Goal: Feedback & Contribution: Submit feedback/report problem

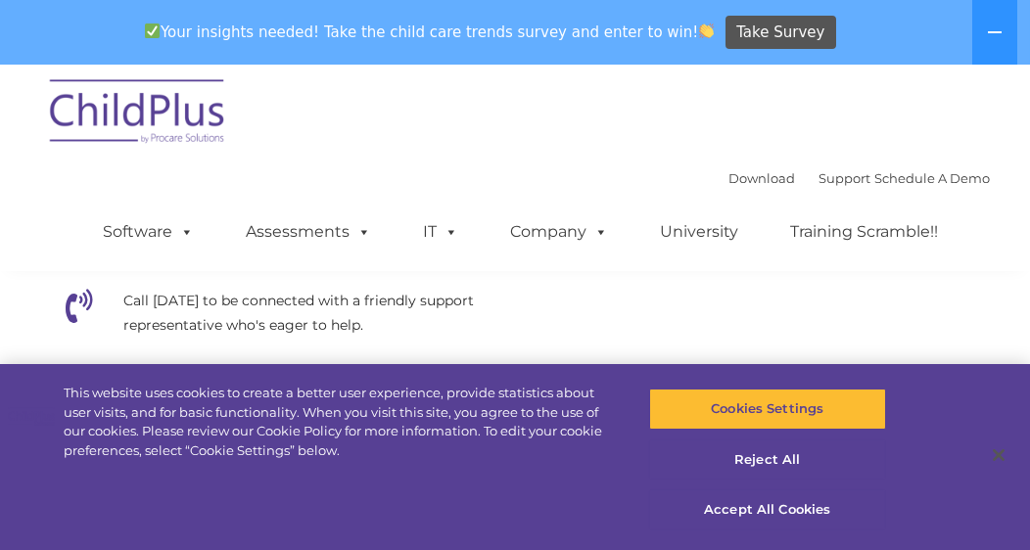
scroll to position [654, 0]
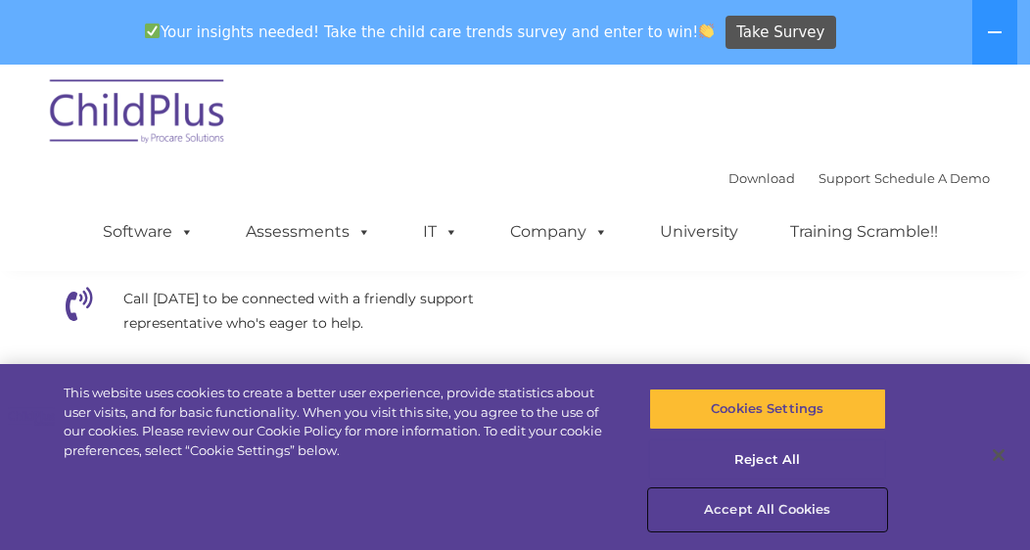
click at [779, 508] on button "Accept All Cookies" at bounding box center [767, 509] width 237 height 41
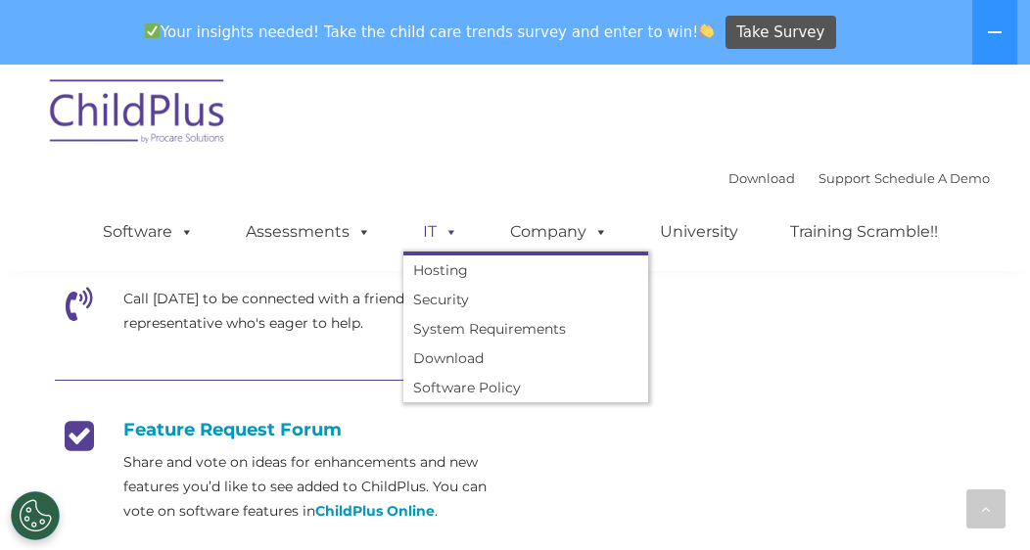
click at [448, 236] on span at bounding box center [447, 231] width 22 height 19
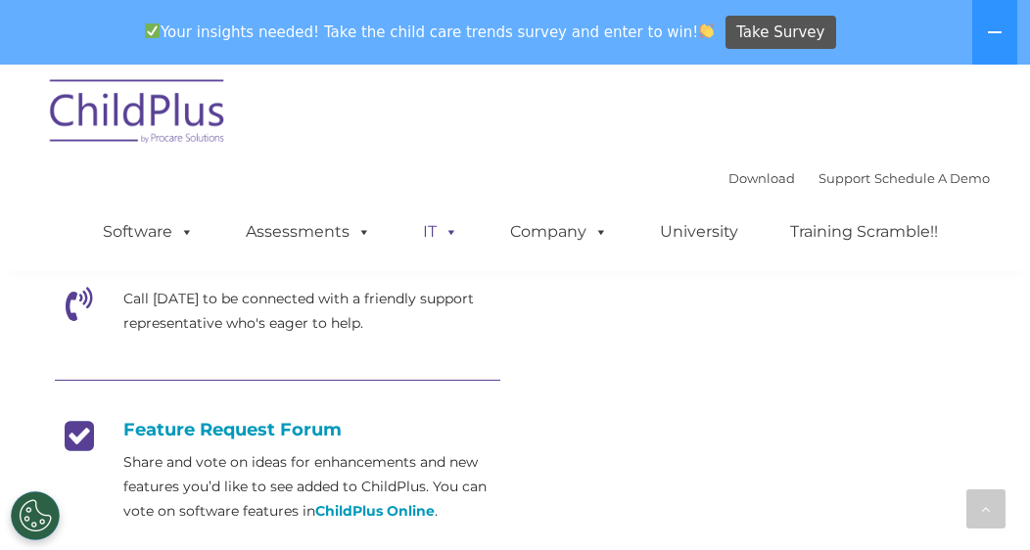
click at [448, 236] on span at bounding box center [447, 231] width 22 height 19
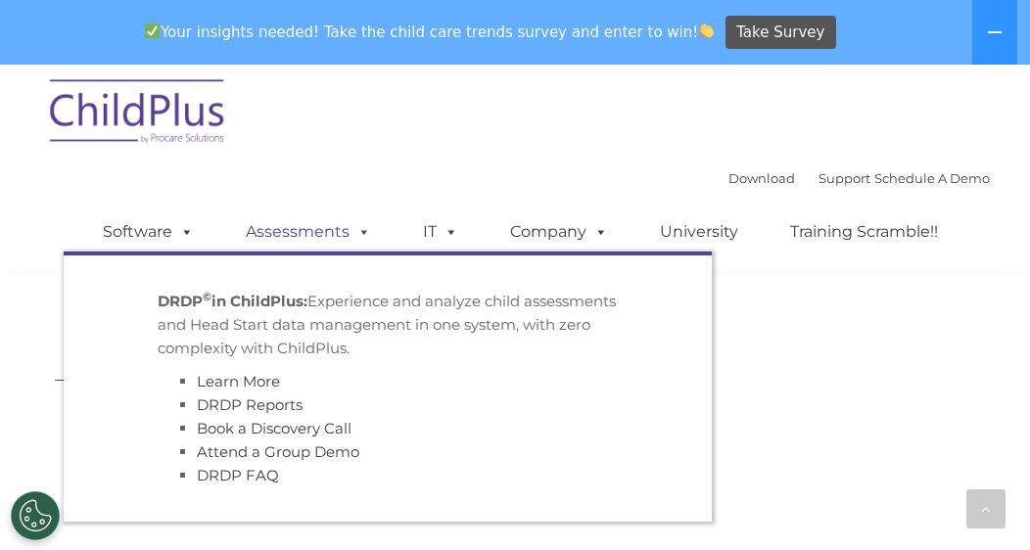
click at [337, 237] on link "Assessments" at bounding box center [308, 231] width 164 height 39
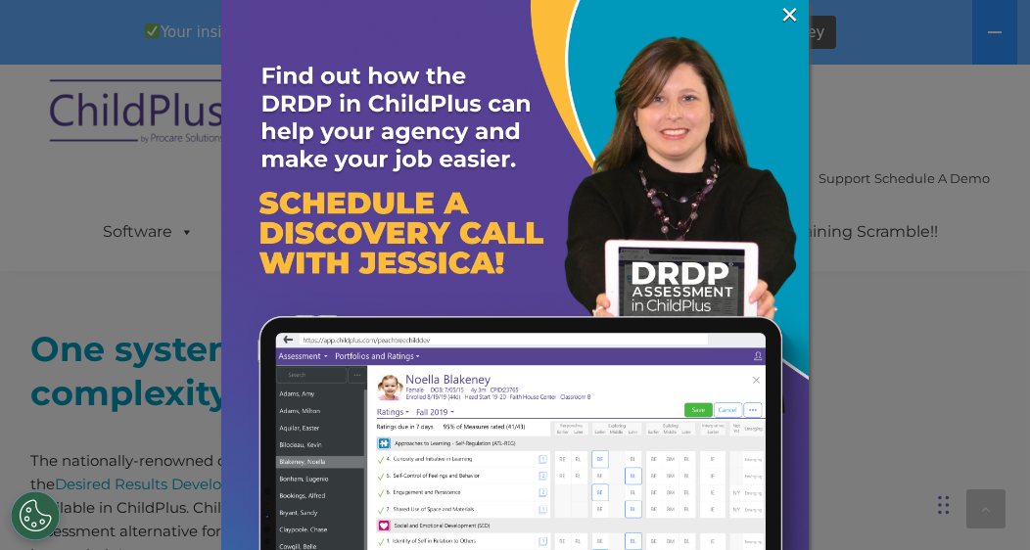
scroll to position [703, 0]
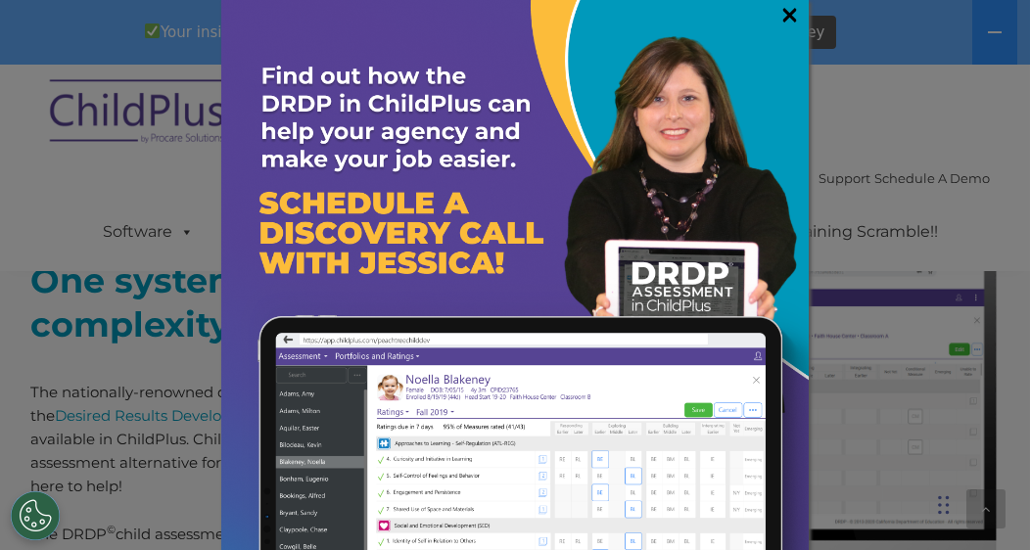
click at [778, 15] on link "×" at bounding box center [789, 15] width 23 height 20
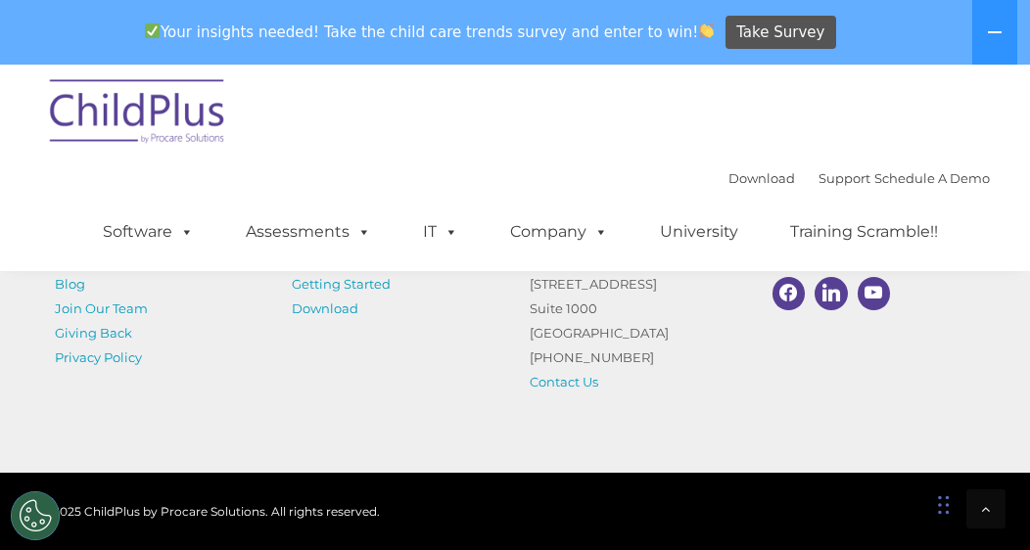
scroll to position [9007, 0]
click at [573, 381] on link "Contact Us" at bounding box center [563, 382] width 69 height 16
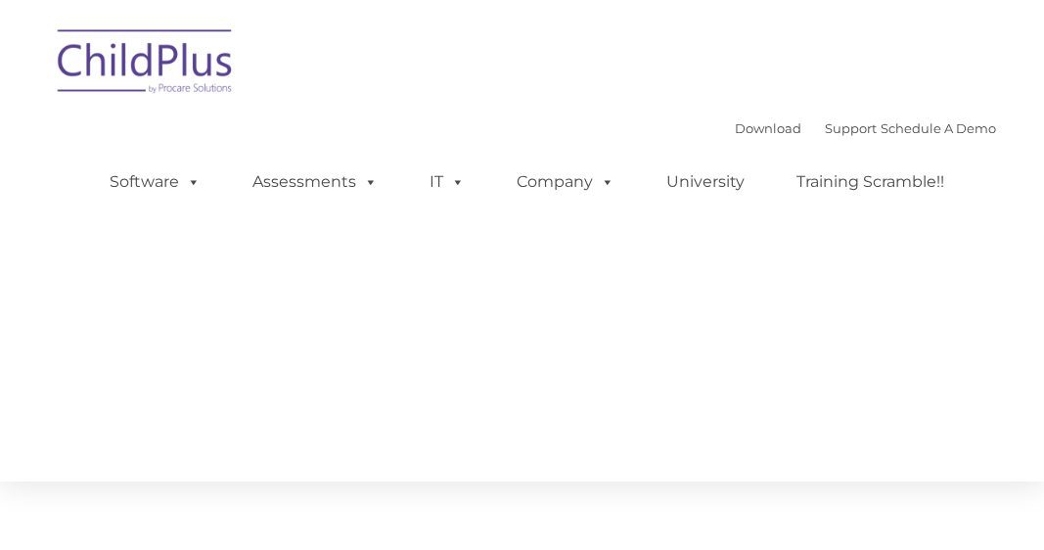
type input ""
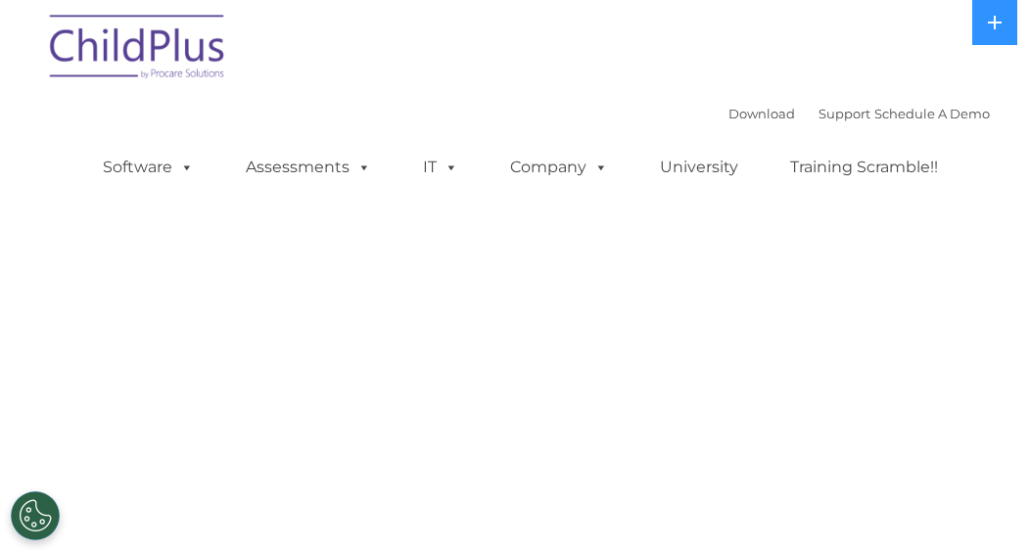
select select "MEDIUM"
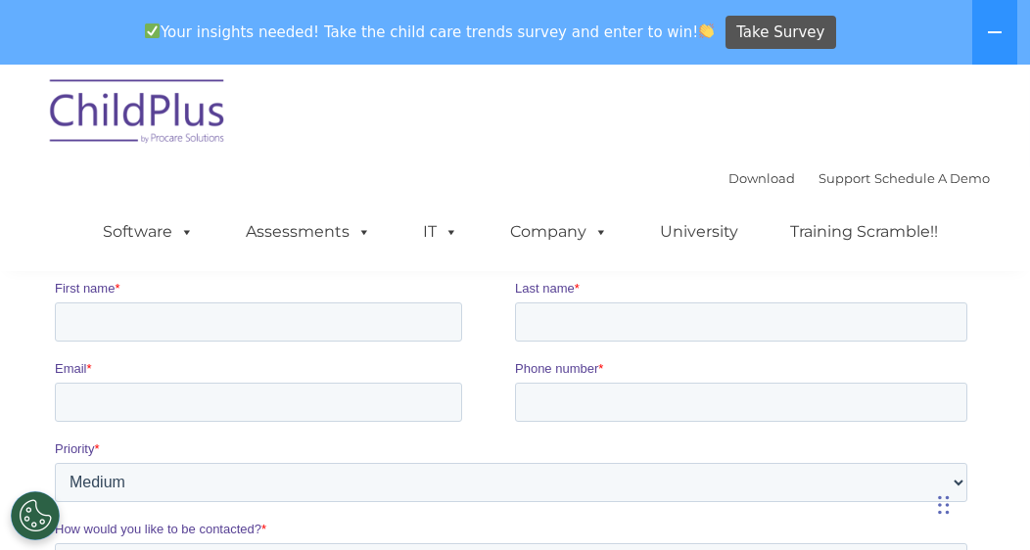
scroll to position [273, 0]
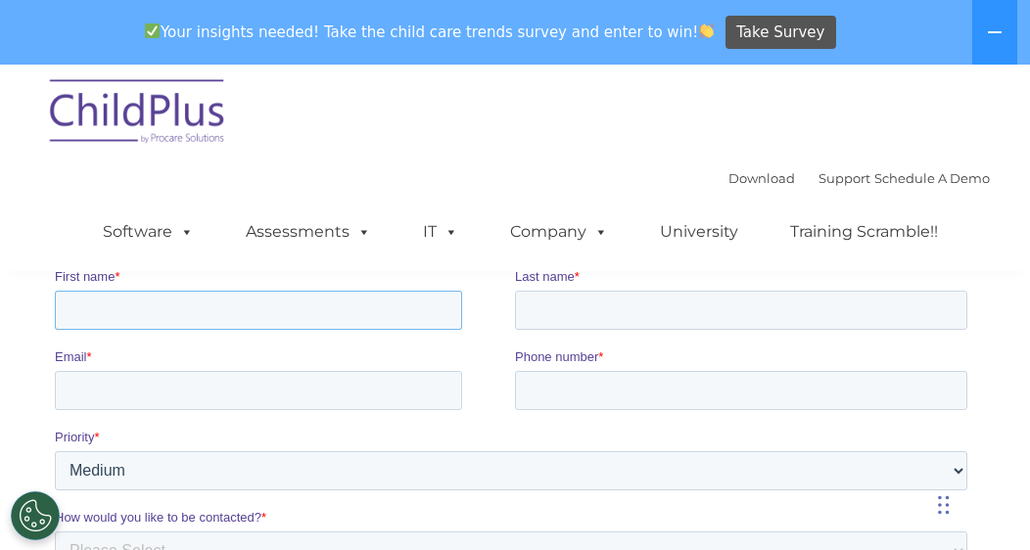
click at [298, 314] on input "First name *" at bounding box center [258, 310] width 407 height 39
type input "Geraldine"
click at [562, 306] on input "Last name *" at bounding box center [741, 310] width 452 height 39
type input "Begay-Yazzie"
click at [298, 398] on input "Email *" at bounding box center [258, 390] width 407 height 39
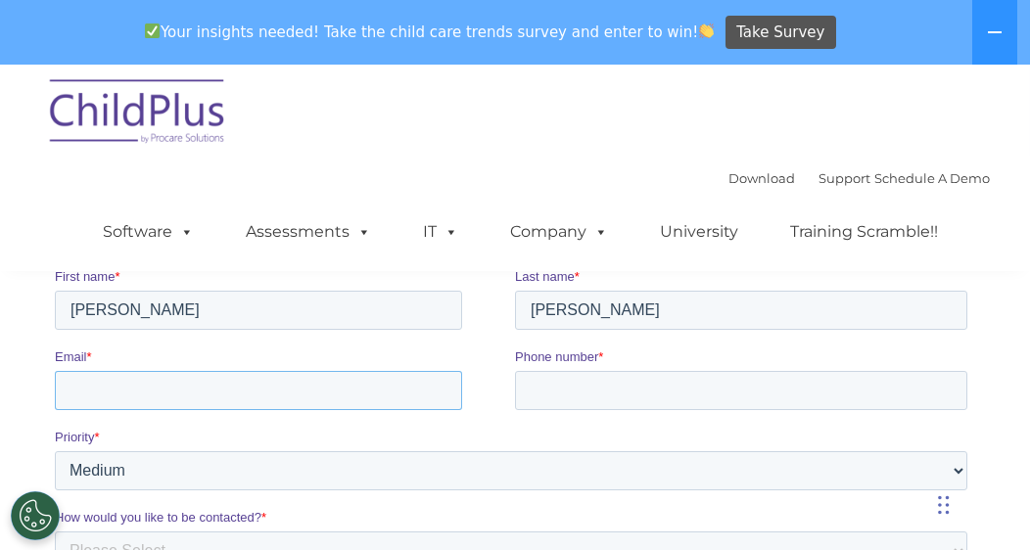
type input "geraldinebegayyazzie@nndode.org"
click at [591, 395] on input "Phone number *" at bounding box center [741, 390] width 452 height 39
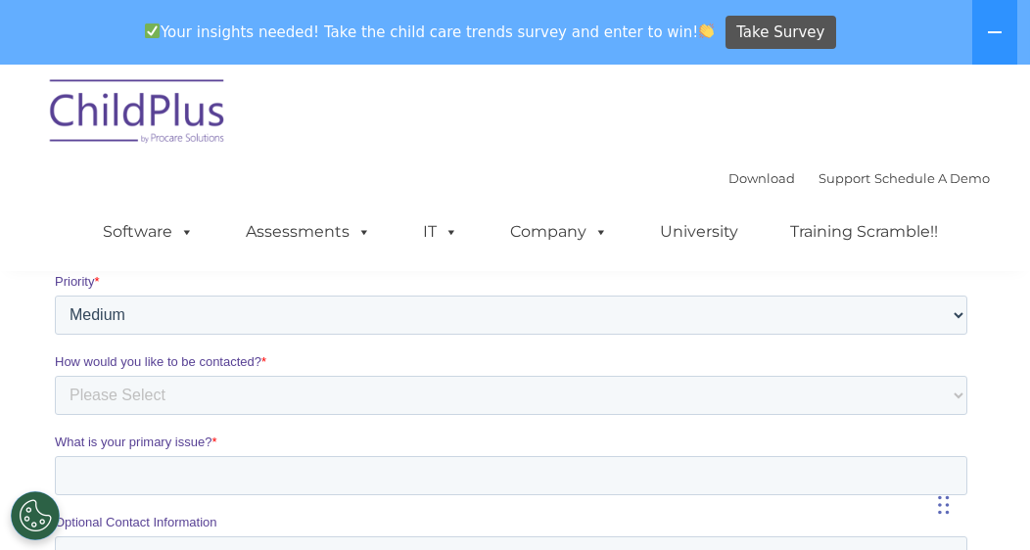
scroll to position [427, 0]
type input "928-589-7328"
click at [955, 321] on select "Please Select Low Medium High" at bounding box center [511, 317] width 912 height 39
select select "HIGH"
click at [55, 298] on select "Please Select Low Medium High" at bounding box center [511, 317] width 912 height 39
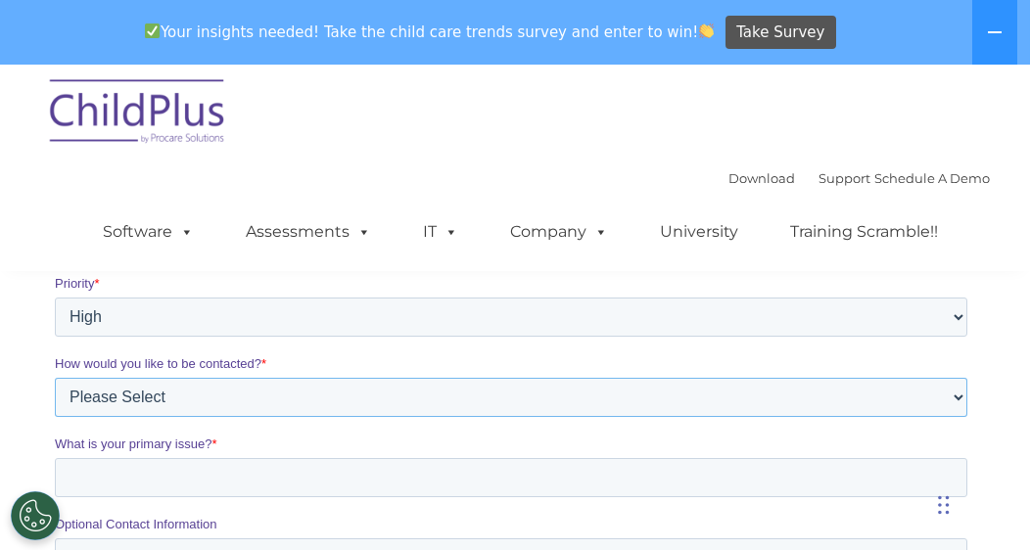
click at [269, 396] on select "Please Select Phone Email" at bounding box center [511, 397] width 912 height 39
select select "Phone"
click at [55, 378] on select "Please Select Phone Email" at bounding box center [511, 397] width 912 height 39
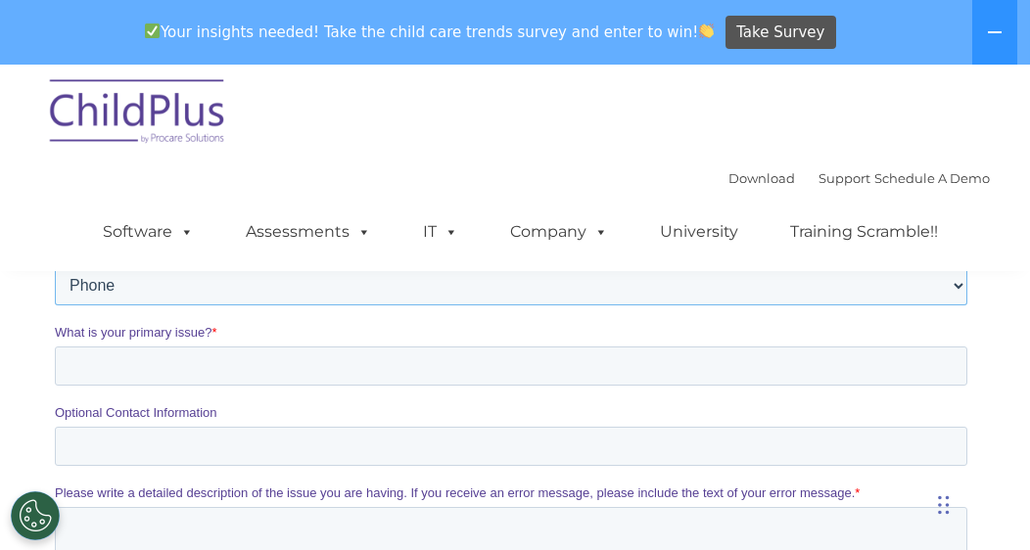
scroll to position [551, 0]
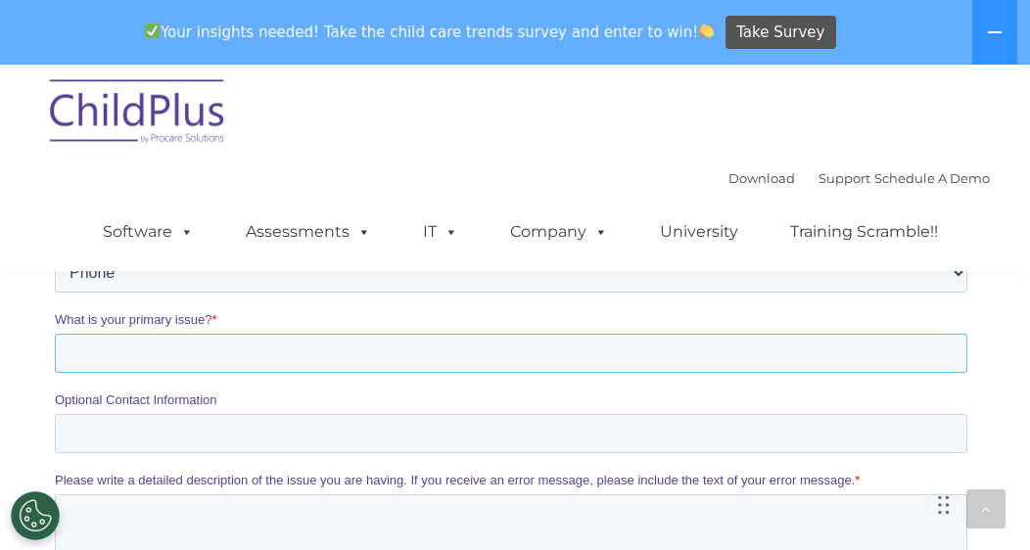
click at [478, 355] on input "What is your primary issue? *" at bounding box center [511, 353] width 912 height 39
type input "h"
